Goal: Information Seeking & Learning: Learn about a topic

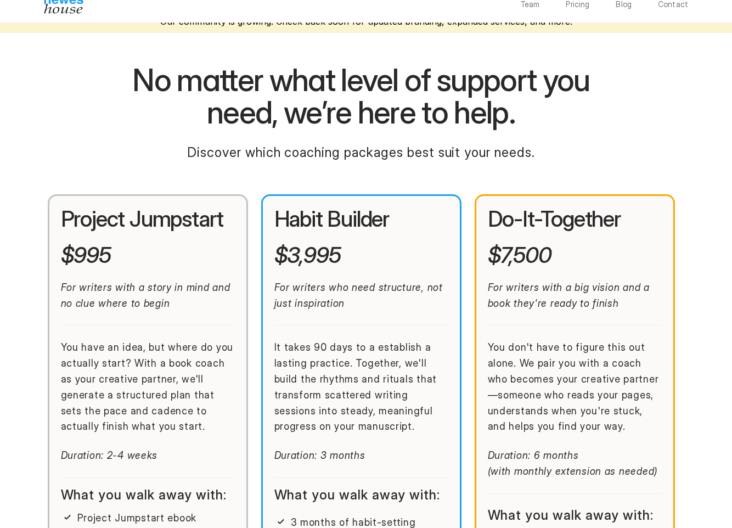
scroll to position [161, 0]
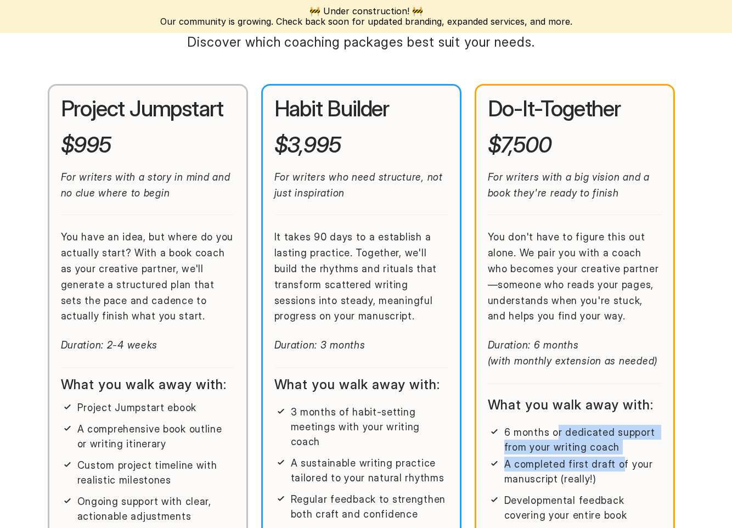
drag, startPoint x: 556, startPoint y: 436, endPoint x: 617, endPoint y: 462, distance: 65.7
click at [617, 462] on div "6 months or dedicated support from your writing coach A completed first draft o…" at bounding box center [575, 455] width 174 height 61
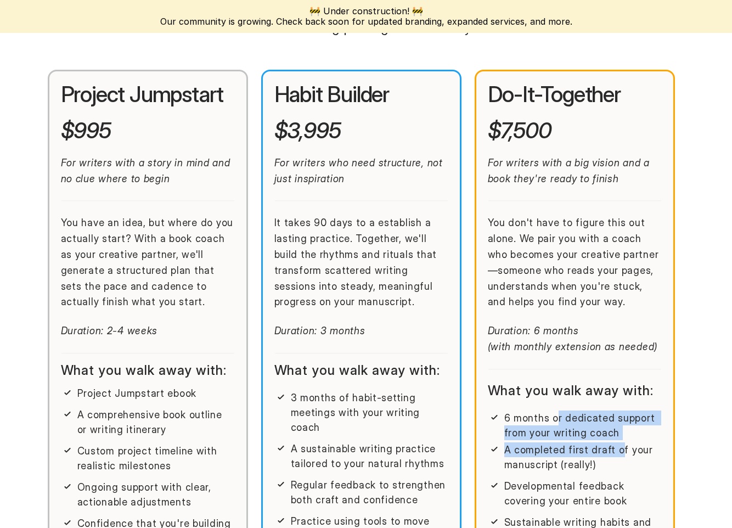
scroll to position [183, 0]
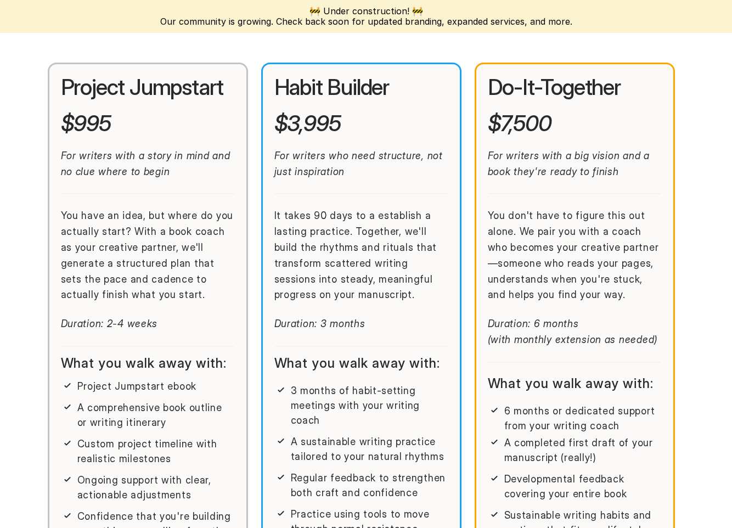
drag, startPoint x: 618, startPoint y: 462, endPoint x: 609, endPoint y: 469, distance: 10.9
click at [610, 469] on div "6 months or dedicated support from your writing coach A completed first draft o…" at bounding box center [575, 532] width 174 height 257
drag, startPoint x: 540, startPoint y: 475, endPoint x: 629, endPoint y: 482, distance: 89.2
click at [629, 482] on p "Developmental feedback covering your entire book" at bounding box center [584, 487] width 158 height 30
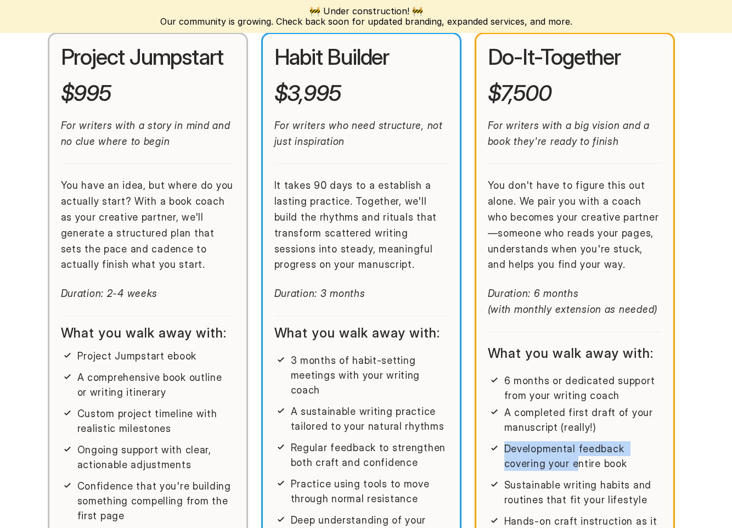
drag, startPoint x: 477, startPoint y: 455, endPoint x: 579, endPoint y: 465, distance: 103.2
click at [579, 465] on div "Do-It-Together $7,500 For writers with a big vision and a book they're ready to…" at bounding box center [575, 358] width 200 height 653
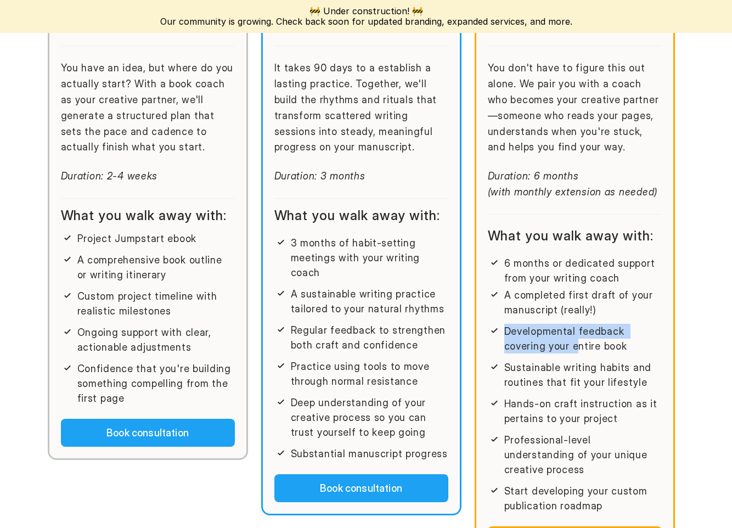
scroll to position [401, 0]
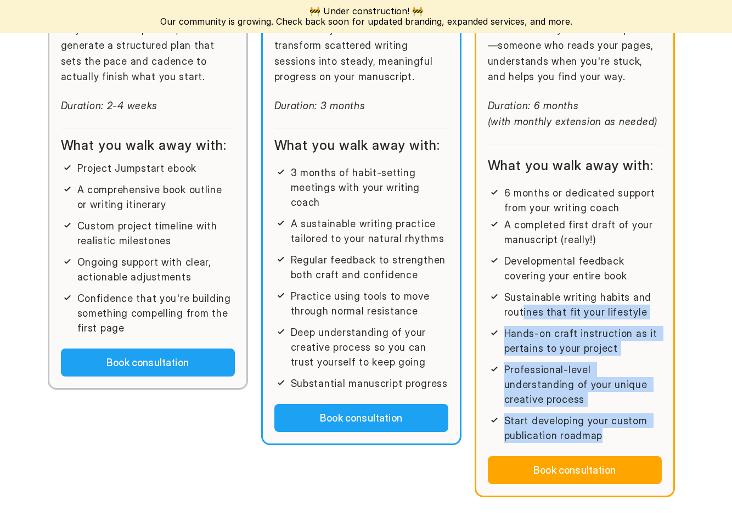
drag, startPoint x: 619, startPoint y: 423, endPoint x: 523, endPoint y: 312, distance: 147.2
click at [523, 312] on div "6 months or dedicated support from your writing coach A completed first draft o…" at bounding box center [575, 314] width 174 height 257
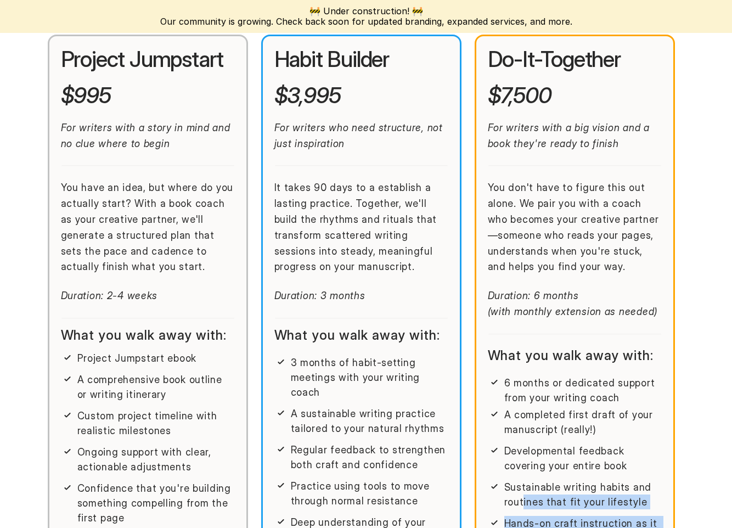
scroll to position [204, 0]
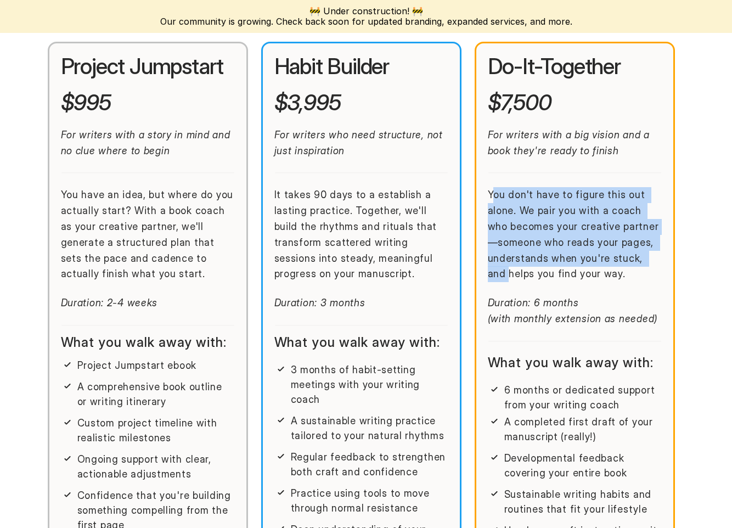
drag, startPoint x: 495, startPoint y: 191, endPoint x: 666, endPoint y: 259, distance: 184.1
click at [666, 259] on div "Do-It-Together $7,500 For writers with a big vision and a book they're ready to…" at bounding box center [575, 368] width 200 height 653
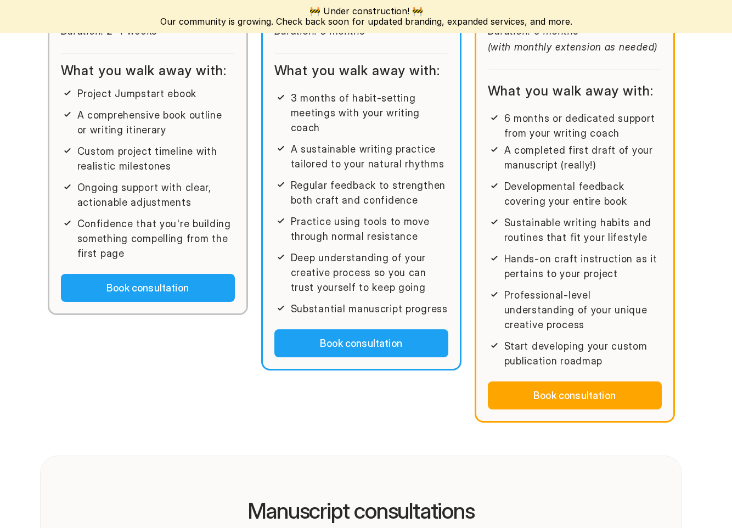
scroll to position [0, 0]
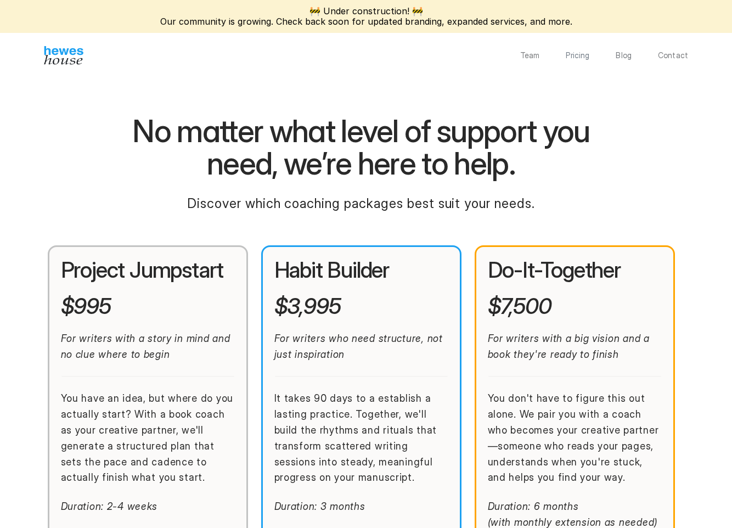
click at [530, 60] on div "Team Pricing Blog Contact" at bounding box center [366, 55] width 732 height 19
click at [531, 58] on p "Team" at bounding box center [530, 56] width 20 height 8
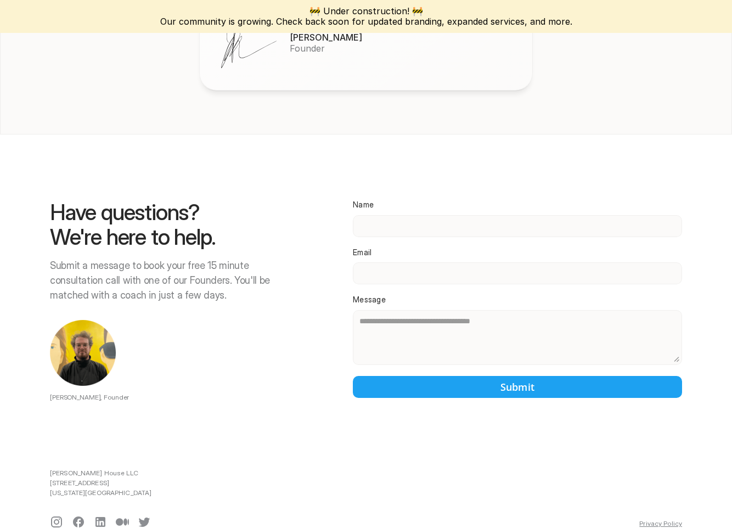
scroll to position [1351, 0]
